Goal: Task Accomplishment & Management: Manage account settings

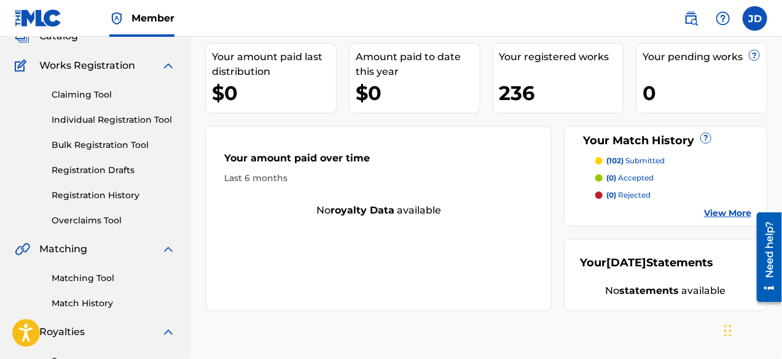
scroll to position [81, 0]
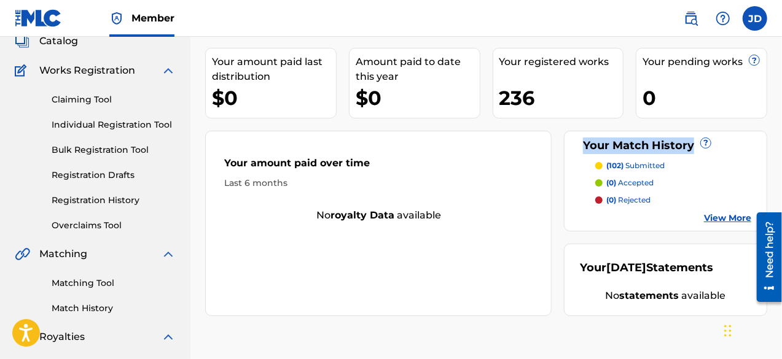
drag, startPoint x: 771, startPoint y: 93, endPoint x: 786, endPoint y: 148, distance: 56.5
click at [625, 148] on html "Accessibility Screen-Reader Guide, Feedback, and Issue Reporting | New window M…" at bounding box center [391, 98] width 782 height 359
click at [507, 205] on div "Your amount paid over time Last 6 months" at bounding box center [378, 173] width 345 height 71
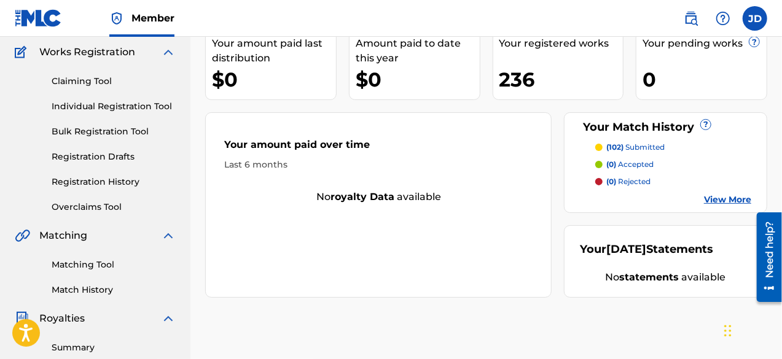
scroll to position [74, 0]
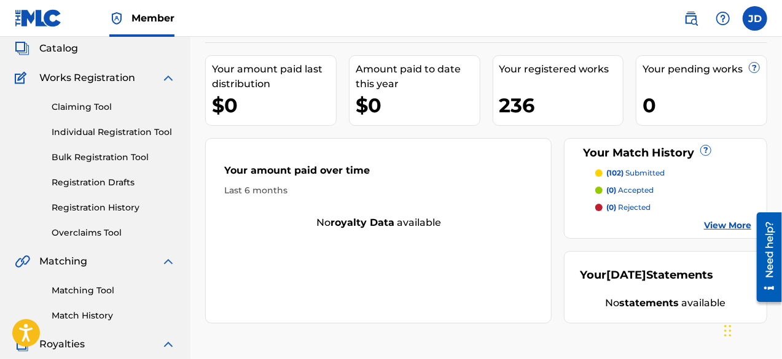
click at [120, 164] on div "Claiming Tool Individual Registration Tool Bulk Registration Tool Registration …" at bounding box center [95, 162] width 161 height 154
click at [117, 153] on link "Bulk Registration Tool" at bounding box center [114, 157] width 124 height 13
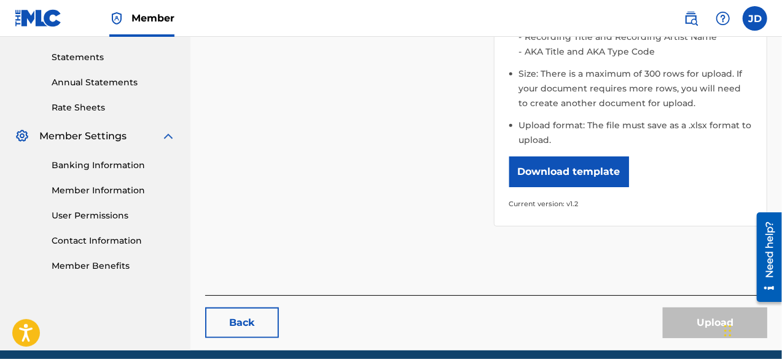
scroll to position [415, 0]
click at [94, 170] on link "Banking Information" at bounding box center [114, 165] width 124 height 13
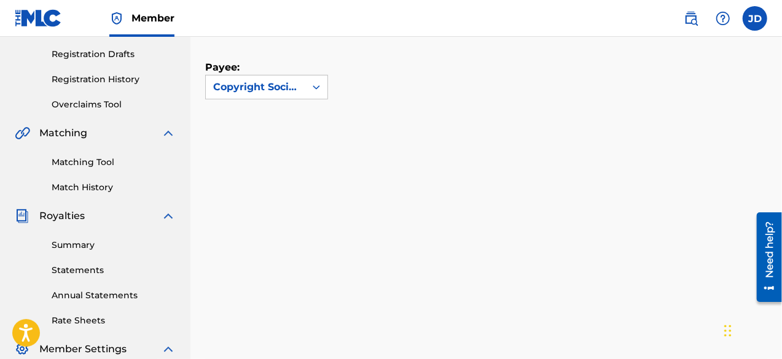
scroll to position [205, 0]
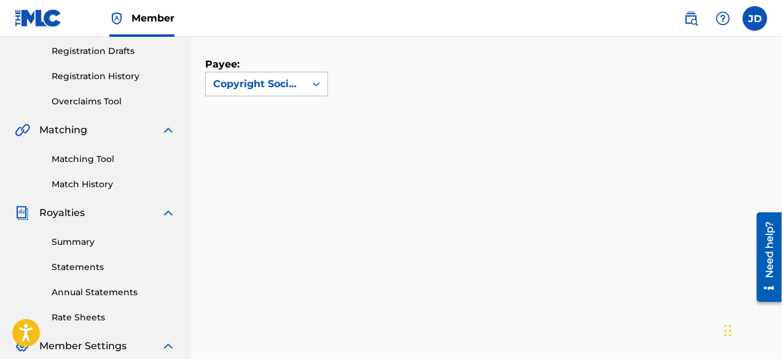
click at [318, 90] on div at bounding box center [316, 84] width 22 height 22
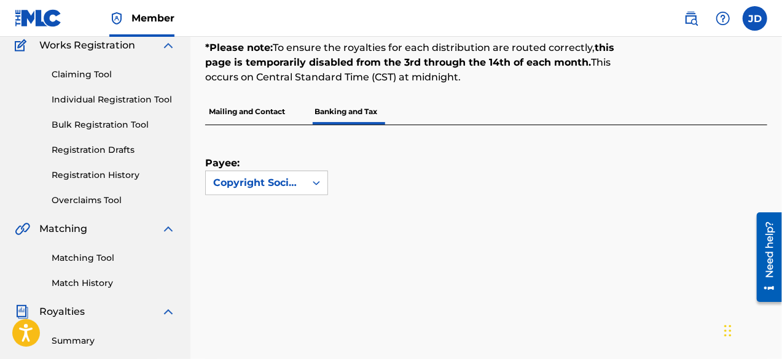
scroll to position [100, 0]
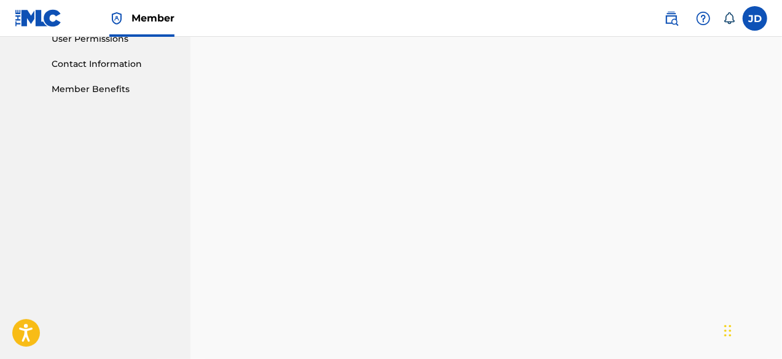
drag, startPoint x: 783, startPoint y: 277, endPoint x: 786, endPoint y: 271, distance: 6.6
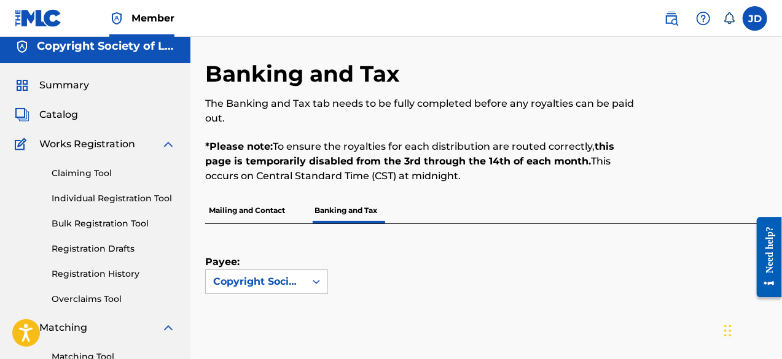
scroll to position [9, 0]
